Goal: Information Seeking & Learning: Compare options

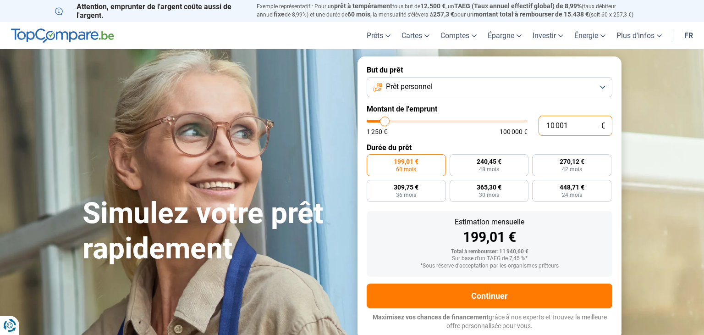
click at [572, 125] on input "10 001" at bounding box center [576, 126] width 74 height 20
type input "1 000"
type input "1250"
type input "100"
type input "1250"
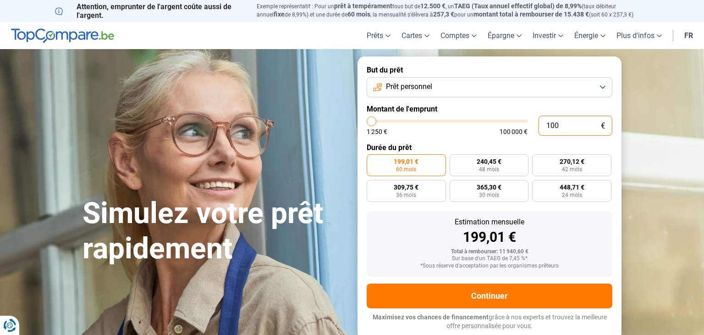
type input "10"
type input "1250"
type input "1"
type input "1250"
type input "0"
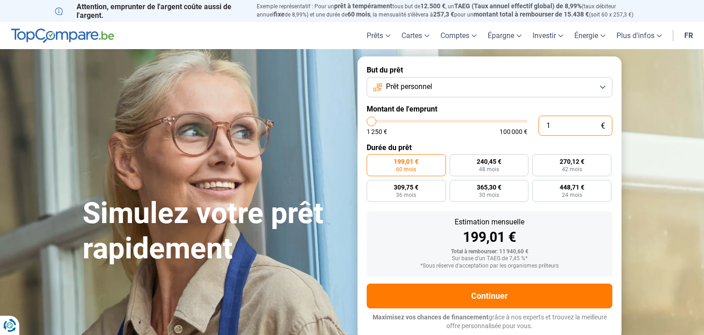
type input "1250"
type input "1 250"
type input "1250"
radio input "true"
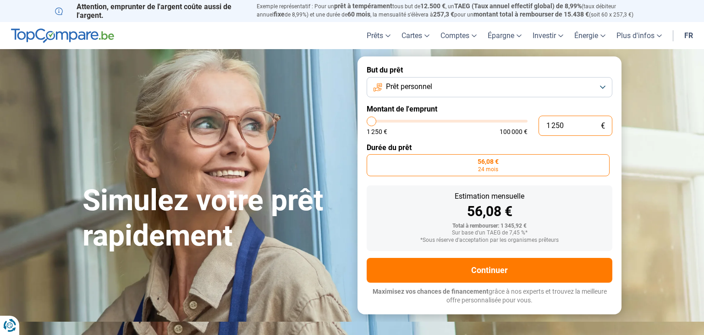
type input "12 504"
type input "12500"
type input "125 040"
type input "100000"
type input "100 000"
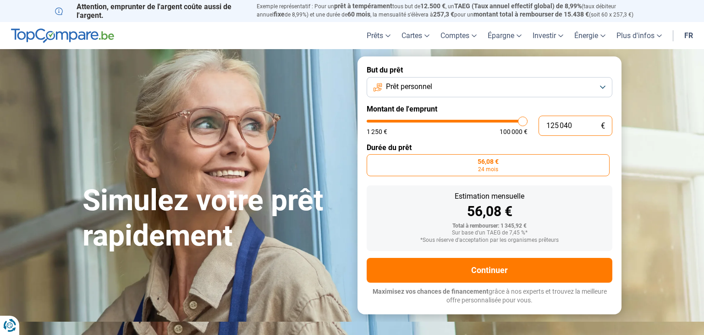
type input "100000"
radio input "false"
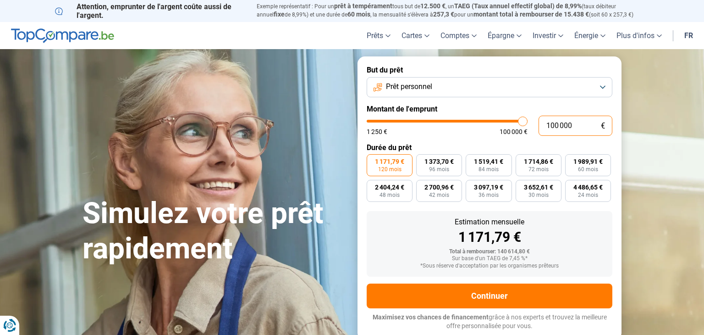
type input "10 000"
type input "10000"
type input "1 000"
type input "1250"
type input "100"
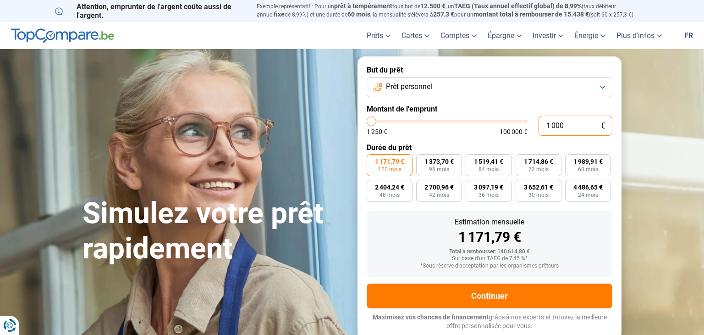
type input "1250"
type input "10"
type input "1250"
type input "1"
type input "1250"
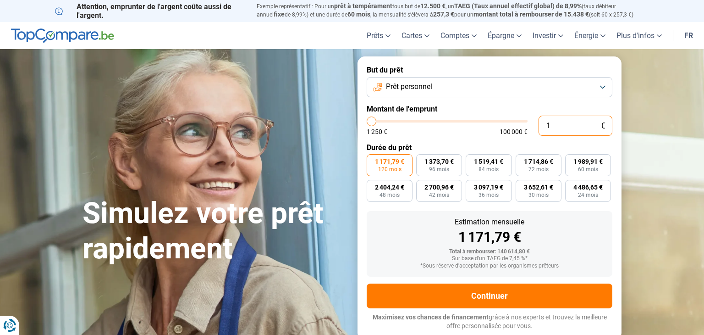
type input "0"
type input "1250"
type input "1 250"
type input "1250"
radio input "true"
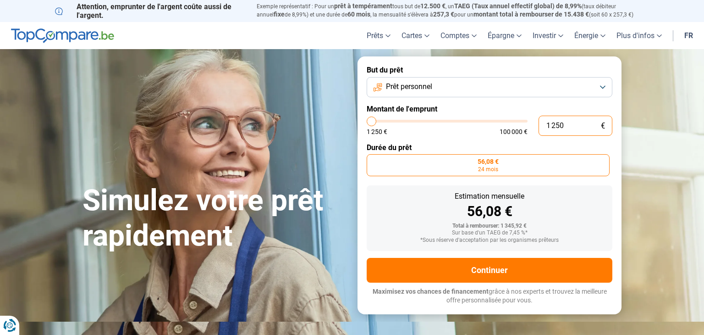
type input "12 504"
type input "12500"
radio input "false"
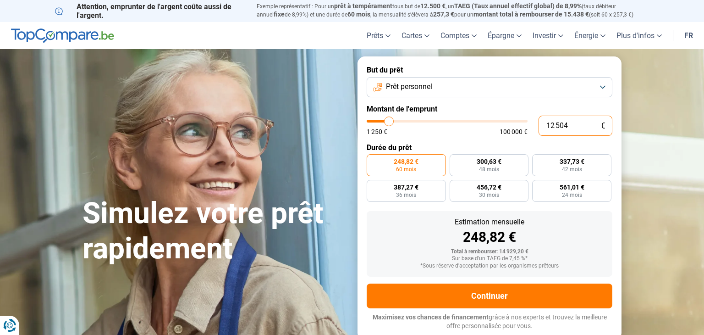
type input "1 250"
type input "1250"
type input "125"
type input "1250"
type input "12"
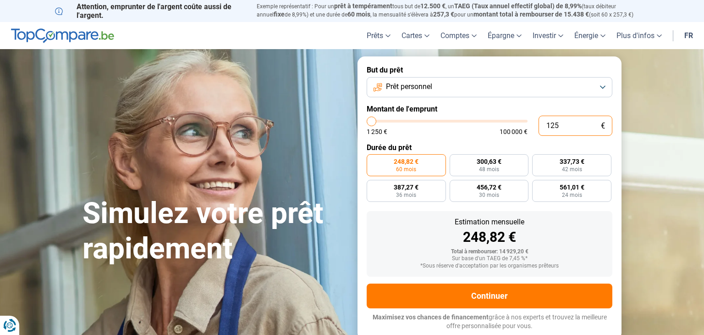
type input "1250"
type input "1"
type input "1250"
type input "0"
type input "1250"
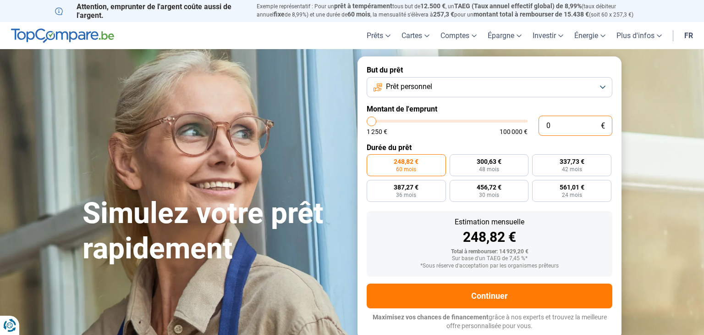
type input "1 250"
type input "1250"
radio input "true"
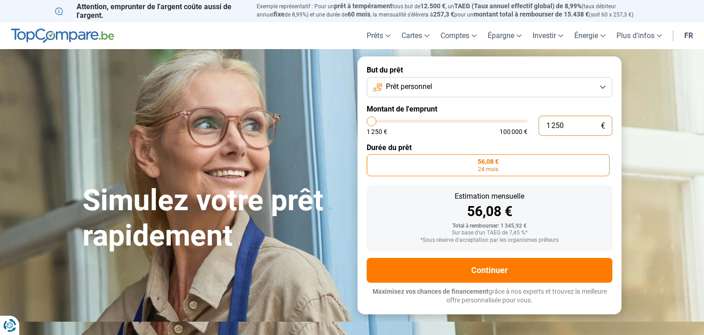
type input "125"
type input "1250"
type input "1 250"
type input "1250"
type input "125"
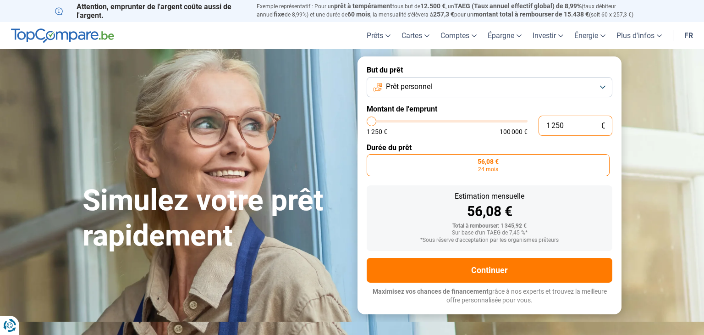
type input "1250"
type input "12"
type input "1250"
type input "1"
type input "1250"
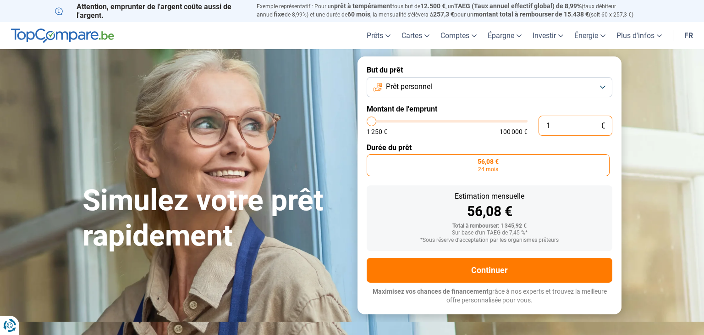
type input "0"
type input "1250"
type input "1 250"
type input "1250"
type input "6 750"
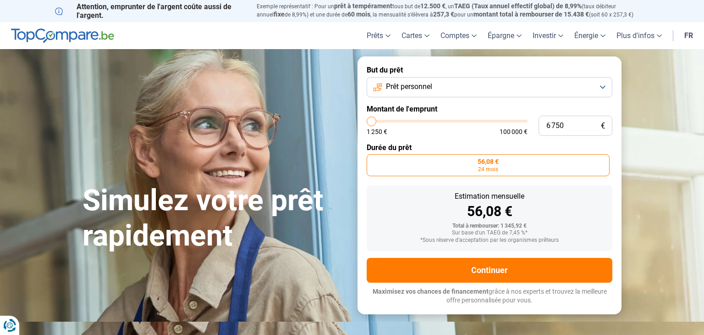
type input "6750"
click at [380, 122] on input "range" at bounding box center [447, 121] width 161 height 3
radio input "false"
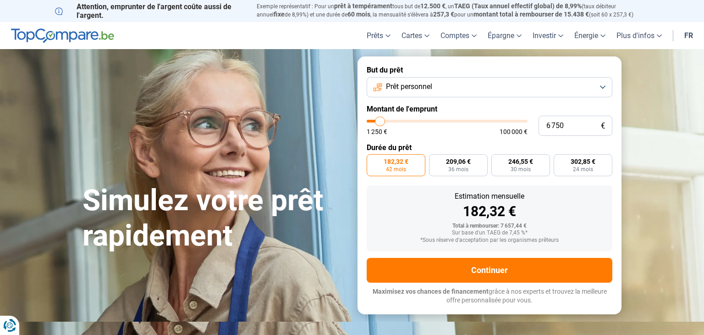
click at [379, 122] on input "range" at bounding box center [447, 121] width 161 height 3
click at [379, 121] on input "range" at bounding box center [447, 121] width 161 height 3
type input "2250"
click at [373, 121] on input "range" at bounding box center [447, 121] width 161 height 3
type input "2 250"
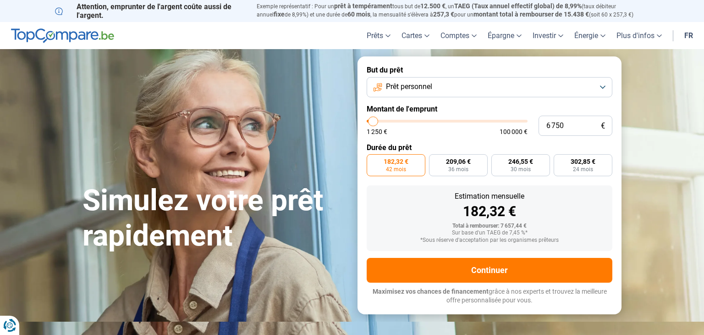
radio input "true"
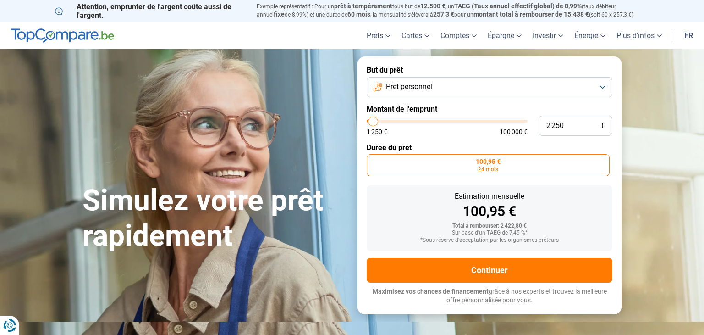
type input "6000"
click at [379, 121] on input "range" at bounding box center [447, 121] width 161 height 3
type input "6 000"
radio input "false"
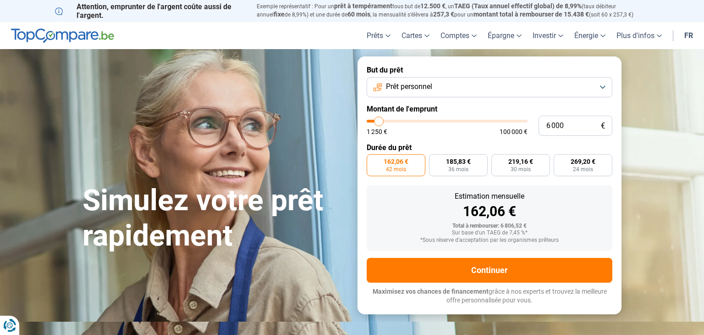
click at [374, 121] on input "range" at bounding box center [447, 121] width 161 height 3
click at [377, 122] on input "range" at bounding box center [447, 121] width 161 height 3
type input "1500"
click at [372, 120] on input "range" at bounding box center [447, 121] width 161 height 3
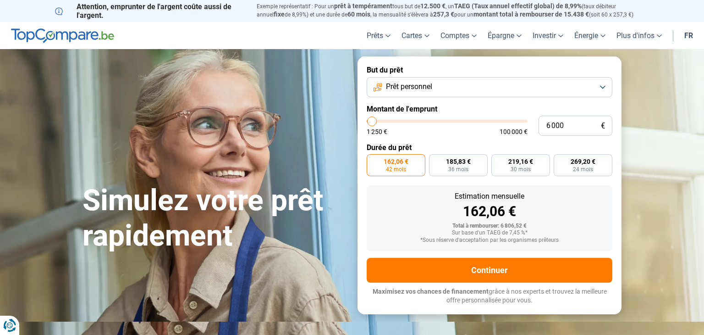
type input "1 500"
radio input "true"
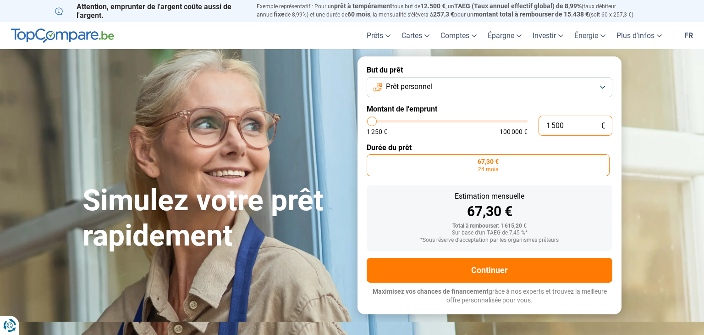
click at [551, 125] on input "1 500" at bounding box center [576, 126] width 74 height 20
type input "500"
type input "1250"
type input "1 250"
type input "1250"
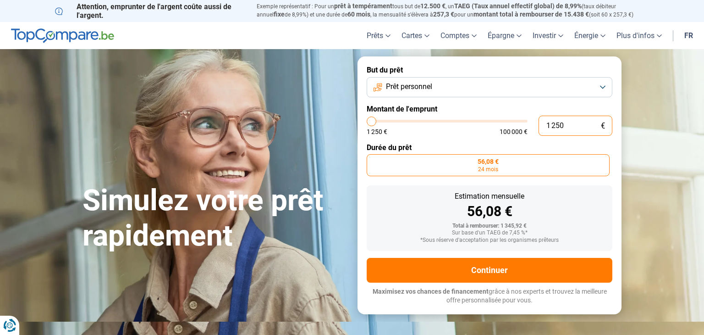
type input "125"
type input "1250"
type input "12"
type input "1250"
type input "1"
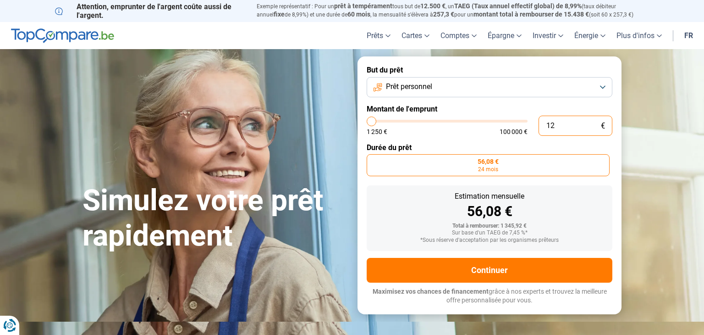
type input "1250"
type input "0"
type input "1250"
type input "1 250"
type input "1250"
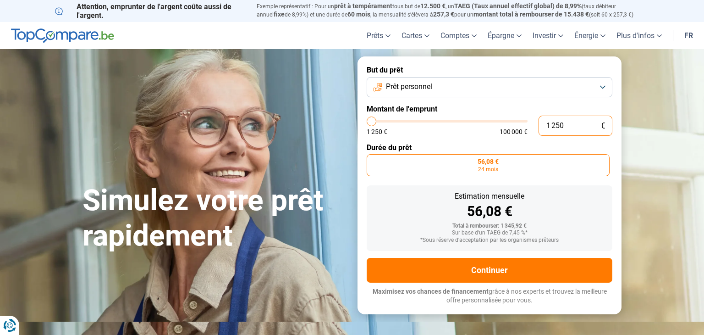
type input "125"
type input "1250"
type input "1 250"
type input "1250"
type input "125"
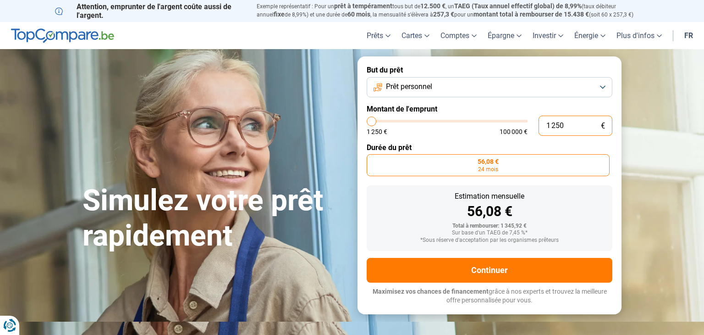
type input "1250"
type input "12"
type input "1250"
type input "1"
type input "1250"
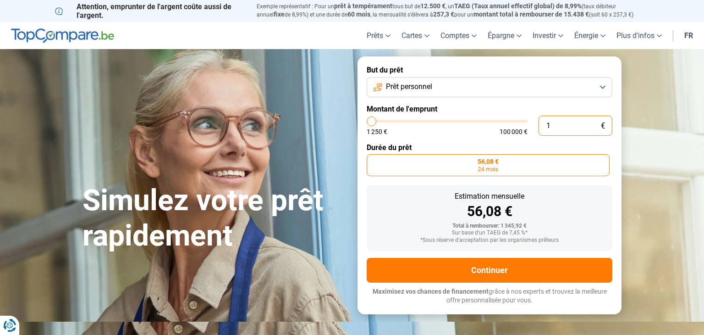
type input "1 250"
type input "1250"
type input "12 503"
type input "12500"
radio input "false"
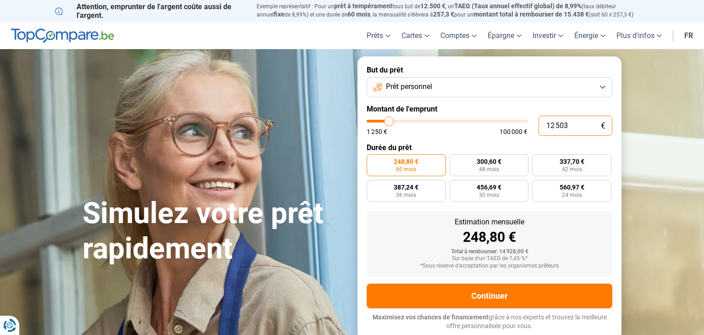
type input "1 250"
type input "1250"
type input "12 504"
type input "12500"
type input "125 040"
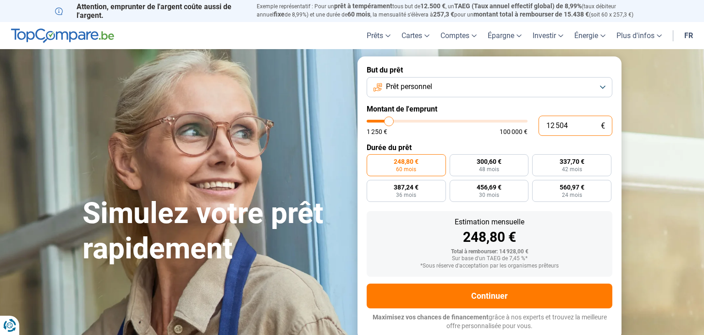
type input "100000"
type input "100 000"
type input "100000"
radio input "false"
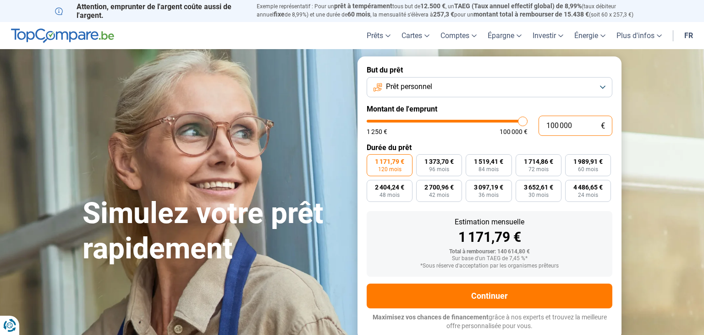
type input "10 000"
type input "10000"
type input "1 000"
type input "1250"
type input "100"
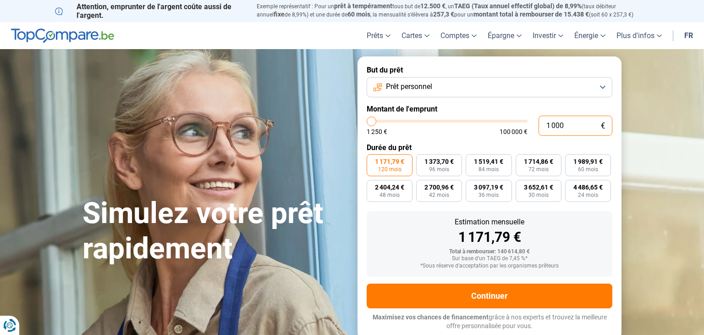
type input "1250"
type input "10"
type input "1250"
type input "1"
type input "1250"
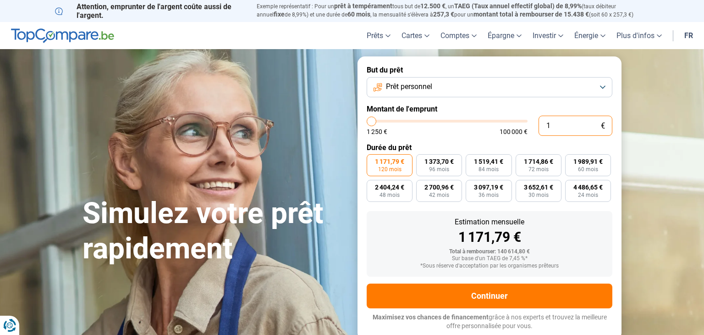
type input "0"
type input "1250"
type input "1 250"
type input "1250"
radio input "true"
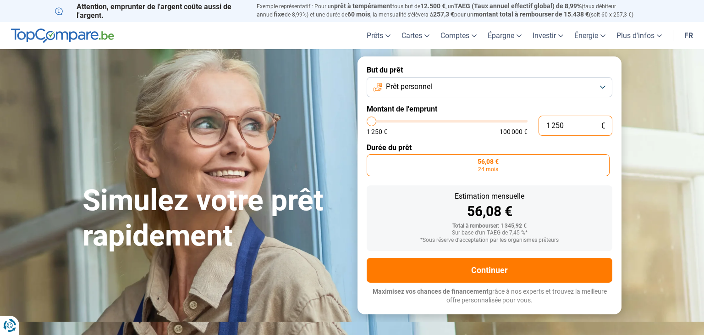
type input "1 250"
click at [373, 120] on input "range" at bounding box center [447, 121] width 161 height 3
type input "7250"
click at [381, 122] on input "range" at bounding box center [447, 121] width 161 height 3
type input "7 250"
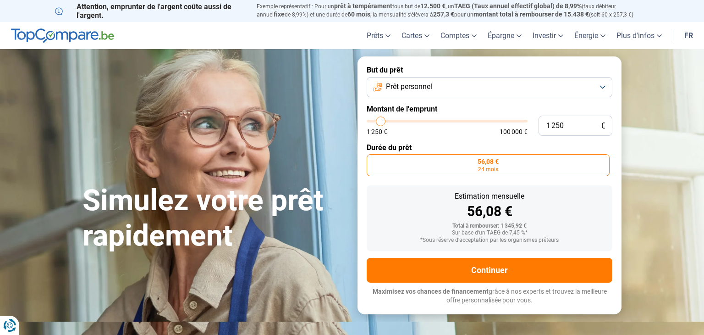
radio input "false"
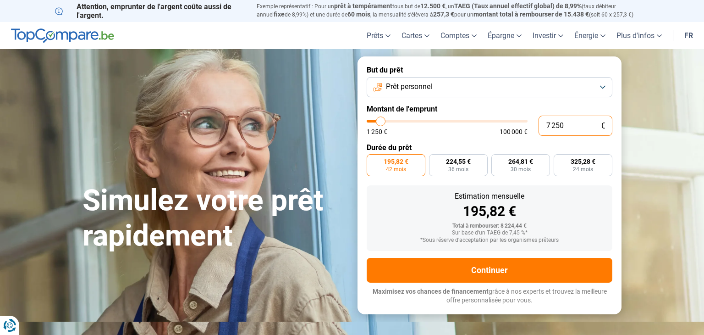
click at [552, 125] on input "7 250" at bounding box center [576, 126] width 74 height 20
type input "72 504"
type input "72500"
type input "7 250"
click at [385, 88] on button "Prêt personnel" at bounding box center [490, 87] width 246 height 20
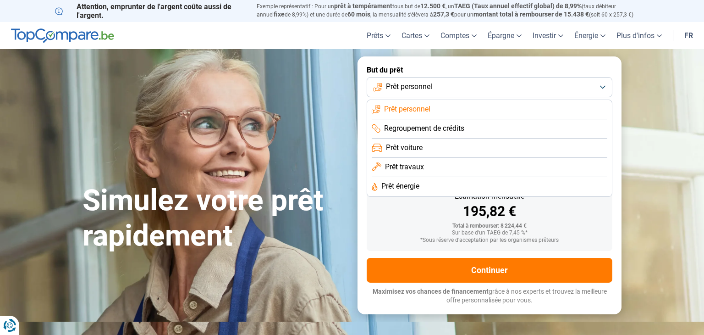
click at [397, 171] on span "Prêt travaux" at bounding box center [404, 167] width 39 height 10
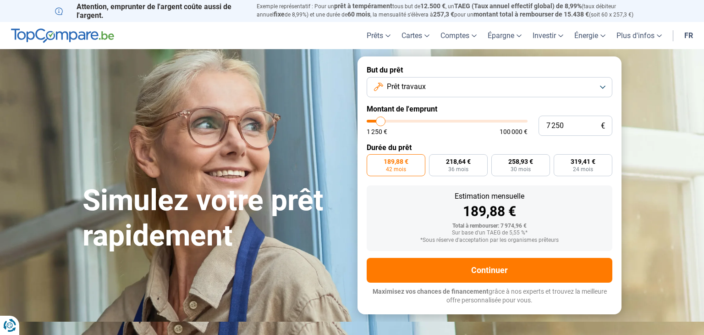
type input "3500"
click at [375, 122] on input "range" at bounding box center [447, 121] width 161 height 3
type input "3 500"
radio input "true"
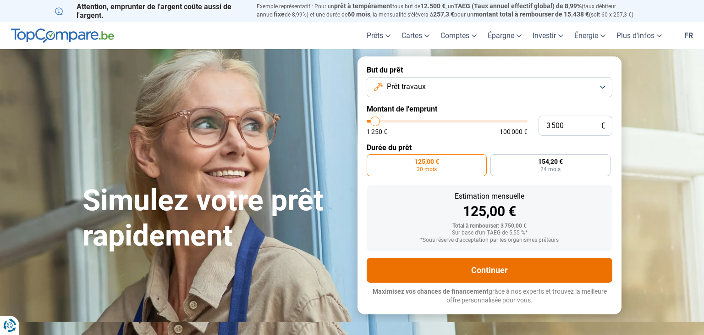
click at [486, 268] on button "Continuer" at bounding box center [490, 270] width 246 height 25
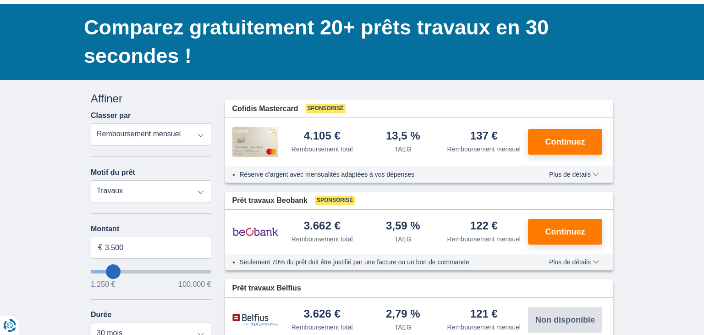
scroll to position [73, 0]
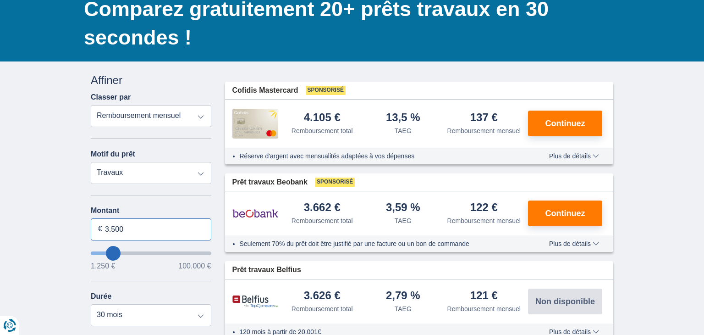
click at [111, 229] on input "3.500" at bounding box center [151, 229] width 121 height 22
click at [114, 229] on input "5.500" at bounding box center [151, 229] width 121 height 22
click at [127, 230] on input "5.500" at bounding box center [151, 229] width 121 height 22
type input "5.000"
type input "5250"
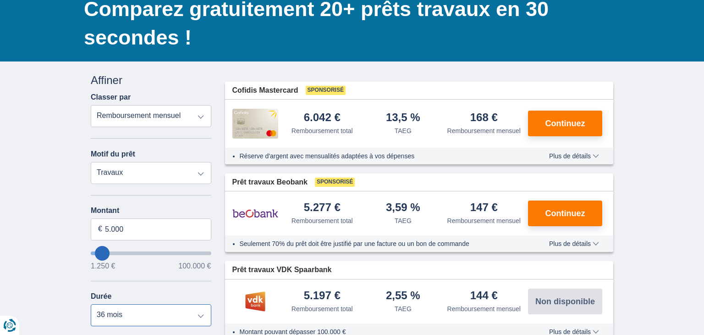
click at [91, 304] on select "12 mois 18 mois 24 mois 30 mois 36 mois" at bounding box center [151, 315] width 121 height 22
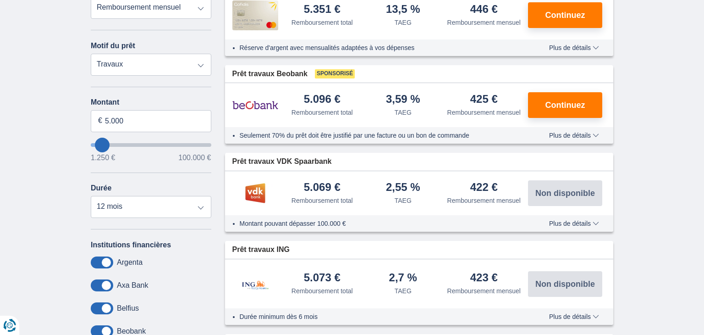
scroll to position [183, 0]
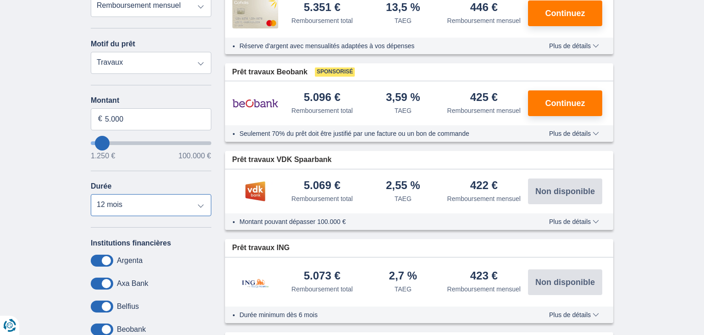
click at [199, 209] on select "12 mois 18 mois 24 mois 30 mois 36 mois" at bounding box center [151, 205] width 121 height 22
click at [91, 194] on select "12 mois 18 mois 24 mois 30 mois 36 mois" at bounding box center [151, 205] width 121 height 22
click at [612, 129] on div "Seulement 70% du prêt doit être justifié par une facture ou un bon de commande …" at bounding box center [419, 133] width 389 height 17
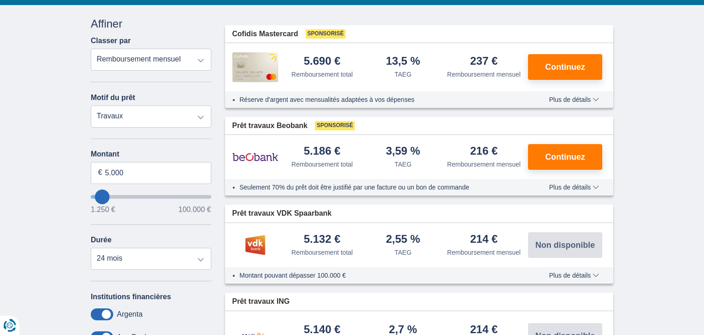
scroll to position [128, 0]
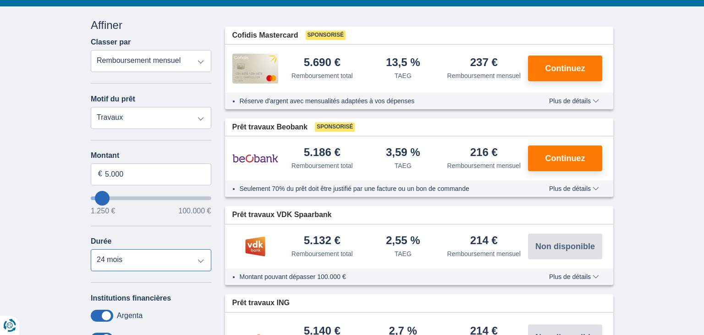
click at [200, 262] on select "12 mois 18 mois 24 mois 30 mois 36 mois" at bounding box center [151, 260] width 121 height 22
click at [91, 249] on select "12 mois 18 mois 24 mois 30 mois 36 mois" at bounding box center [151, 260] width 121 height 22
click at [201, 263] on select "12 mois 18 mois 24 mois 30 mois 36 mois" at bounding box center [151, 260] width 121 height 22
click at [91, 249] on select "12 mois 18 mois 24 mois 30 mois 36 mois" at bounding box center [151, 260] width 121 height 22
select select "24"
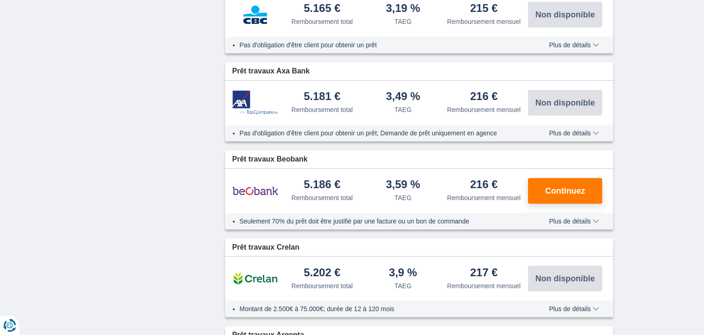
scroll to position [752, 0]
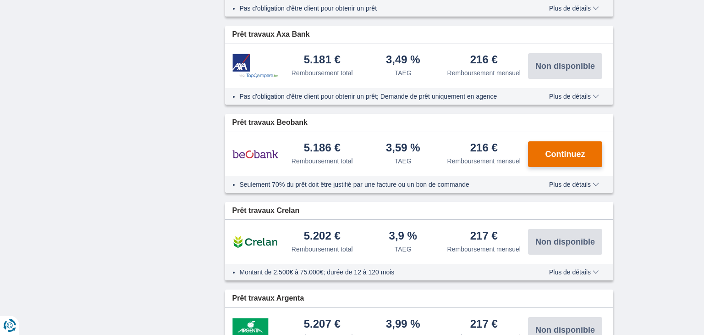
click at [568, 156] on span "Continuez" at bounding box center [566, 154] width 40 height 8
